Goal: Find specific page/section: Find specific page/section

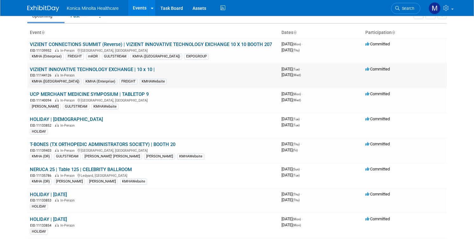
scroll to position [38, 0]
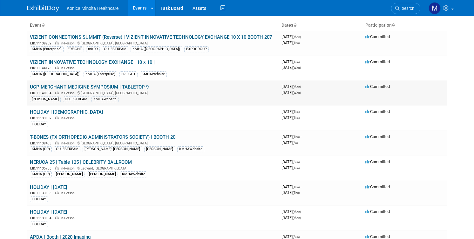
click at [118, 85] on link "UCP MERCHANT MEDICINE SYMPOSIUM | TABLETOP 9" at bounding box center [89, 87] width 119 height 6
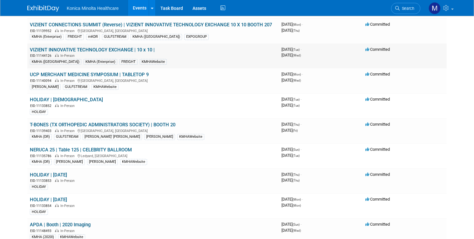
scroll to position [50, 0]
